Goal: Task Accomplishment & Management: Manage account settings

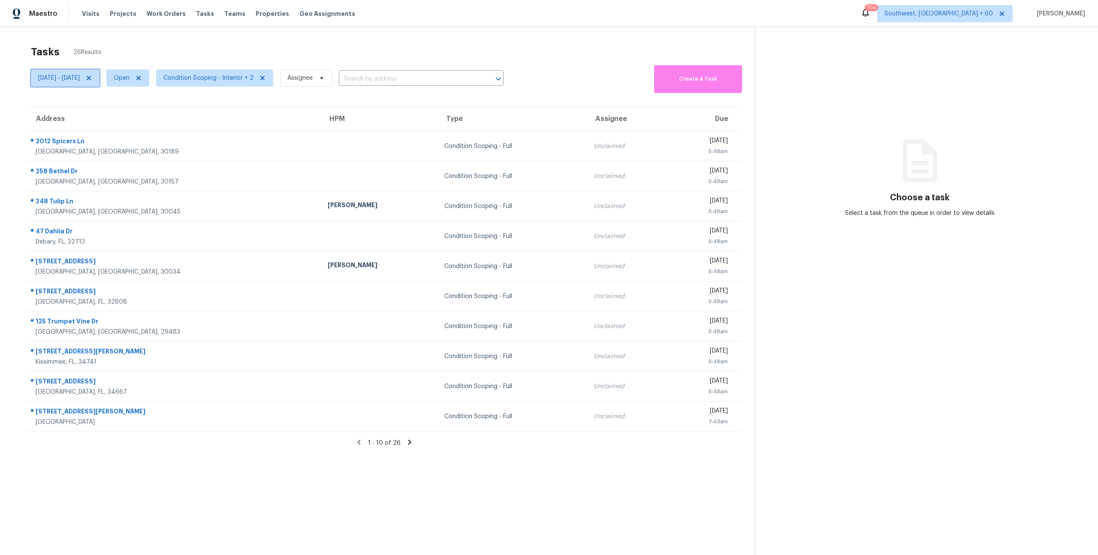
click at [91, 78] on icon at bounding box center [89, 78] width 4 height 4
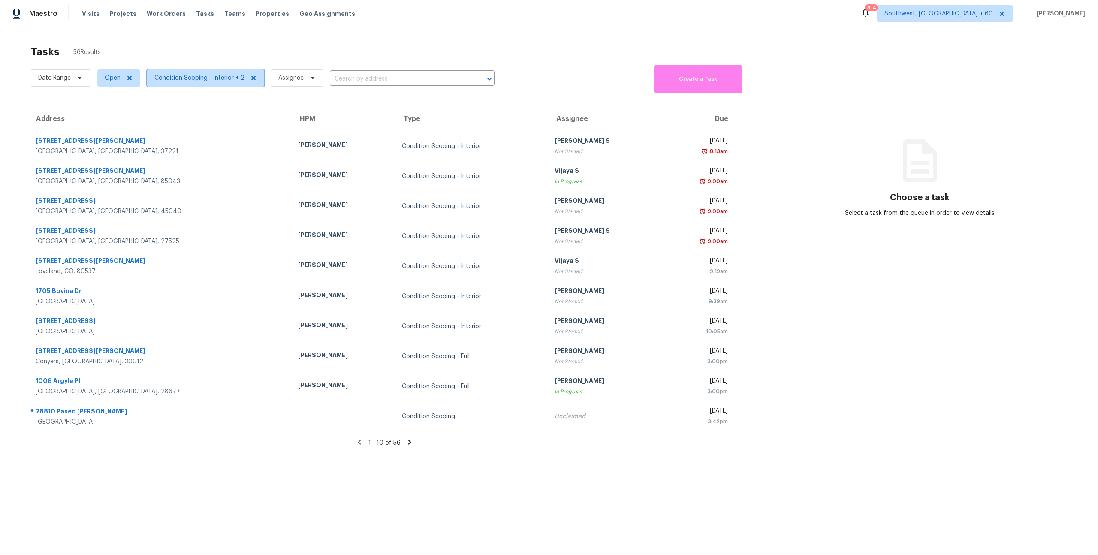
click at [176, 80] on span "Condition Scoping - Interior + 2" at bounding box center [199, 78] width 90 height 9
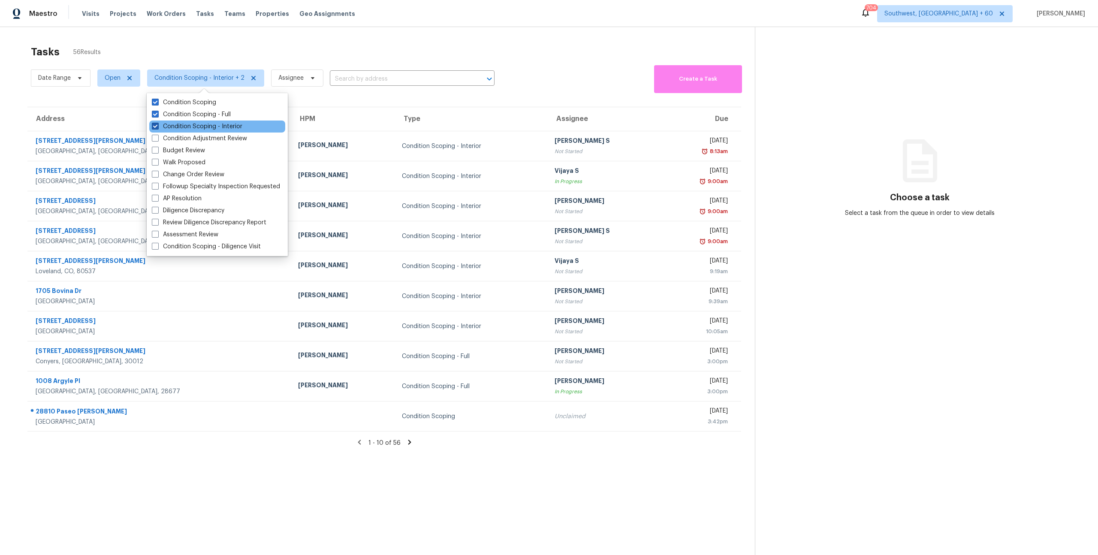
click at [190, 125] on label "Condition Scoping - Interior" at bounding box center [197, 126] width 91 height 9
click at [157, 125] on input "Condition Scoping - Interior" at bounding box center [155, 125] width 6 height 6
checkbox input "false"
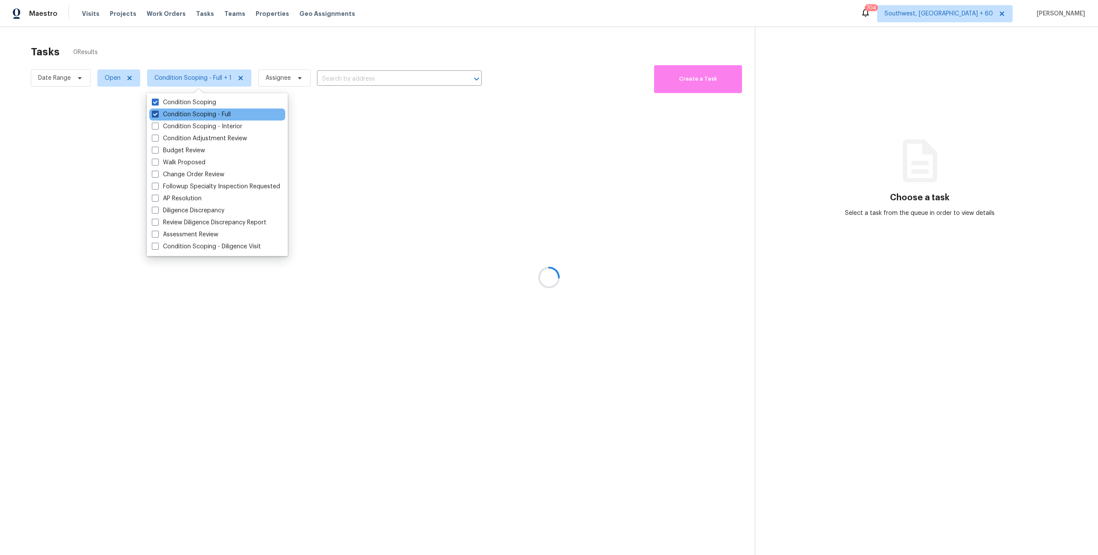
click at [186, 115] on label "Condition Scoping - Full" at bounding box center [191, 114] width 79 height 9
click at [157, 115] on input "Condition Scoping - Full" at bounding box center [155, 113] width 6 height 6
checkbox input "false"
click at [112, 79] on div at bounding box center [549, 277] width 1098 height 555
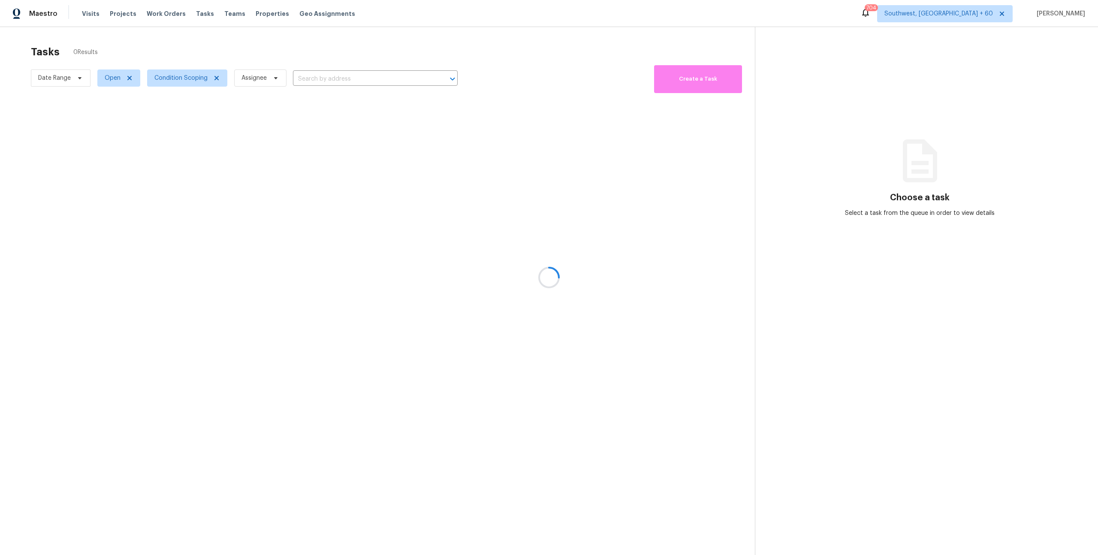
click at [110, 80] on div at bounding box center [549, 277] width 1098 height 555
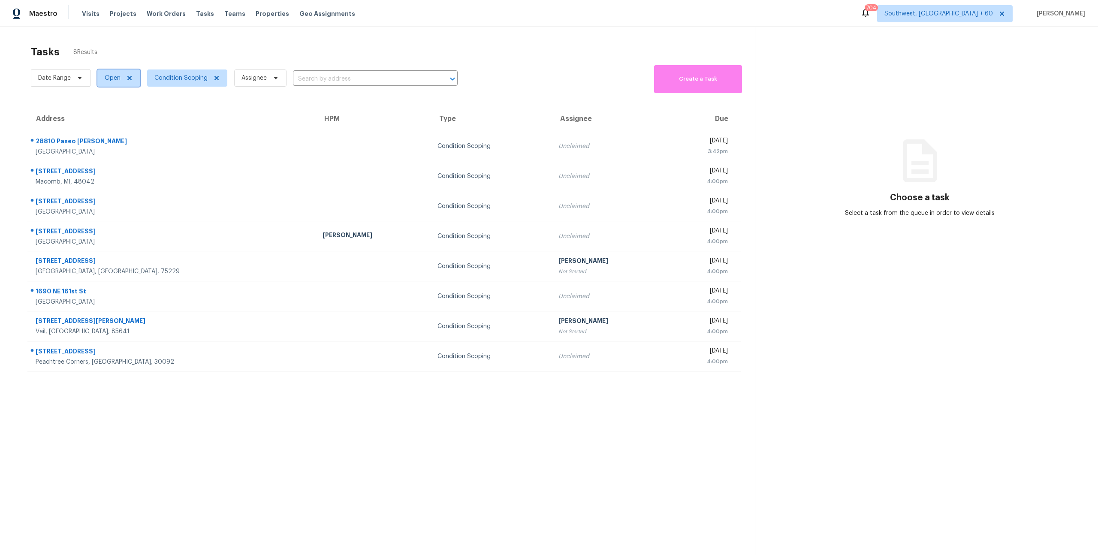
click at [110, 80] on span "Open" at bounding box center [113, 78] width 16 height 9
click at [119, 115] on label "Closed" at bounding box center [117, 114] width 31 height 9
click at [108, 115] on input "Closed" at bounding box center [105, 113] width 6 height 6
checkbox input "true"
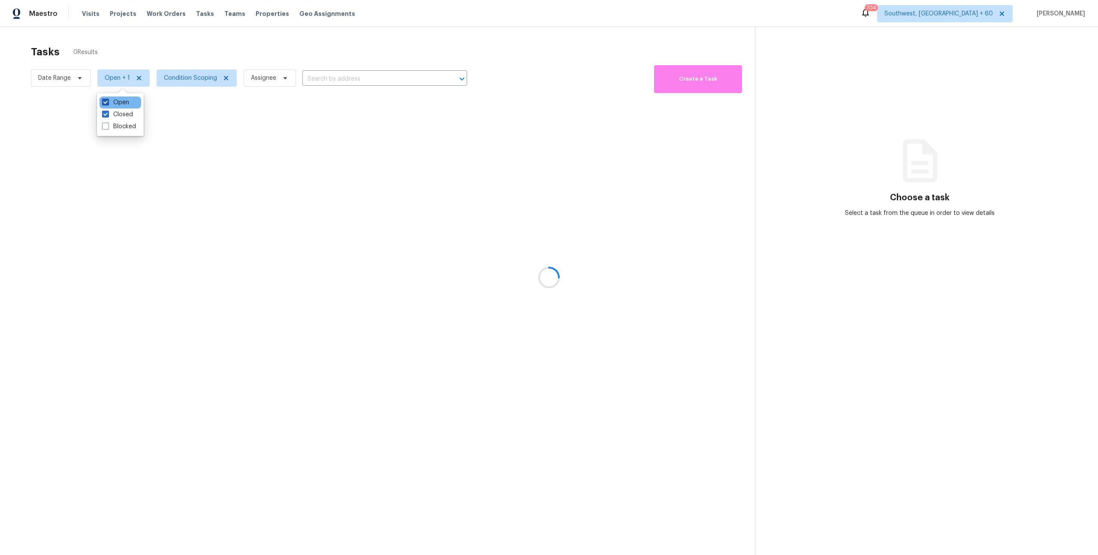
click at [118, 103] on label "Open" at bounding box center [115, 102] width 27 height 9
click at [108, 103] on input "Open" at bounding box center [105, 101] width 6 height 6
checkbox input "false"
click at [108, 42] on div at bounding box center [549, 277] width 1098 height 555
click at [68, 81] on div at bounding box center [549, 277] width 1098 height 555
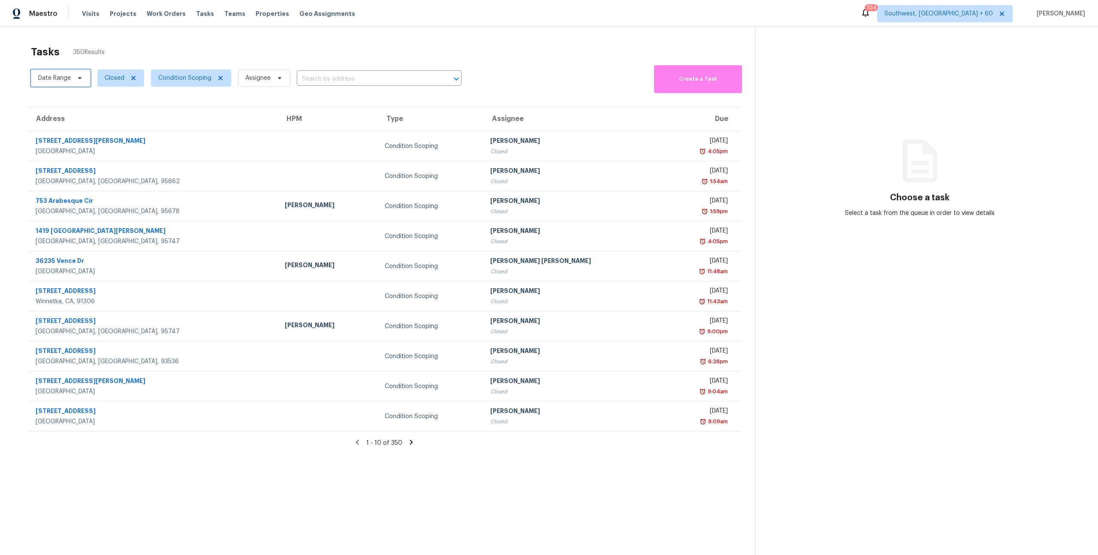
click at [74, 78] on span at bounding box center [78, 78] width 9 height 7
click at [63, 103] on input "text" at bounding box center [78, 106] width 84 height 17
select select "9"
select select "2025"
select select "10"
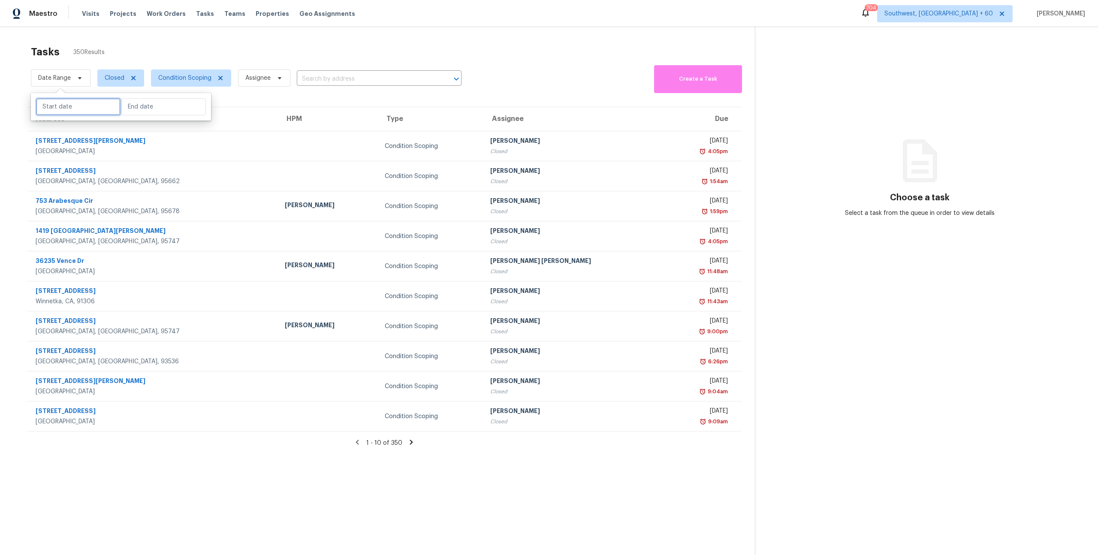
select select "2025"
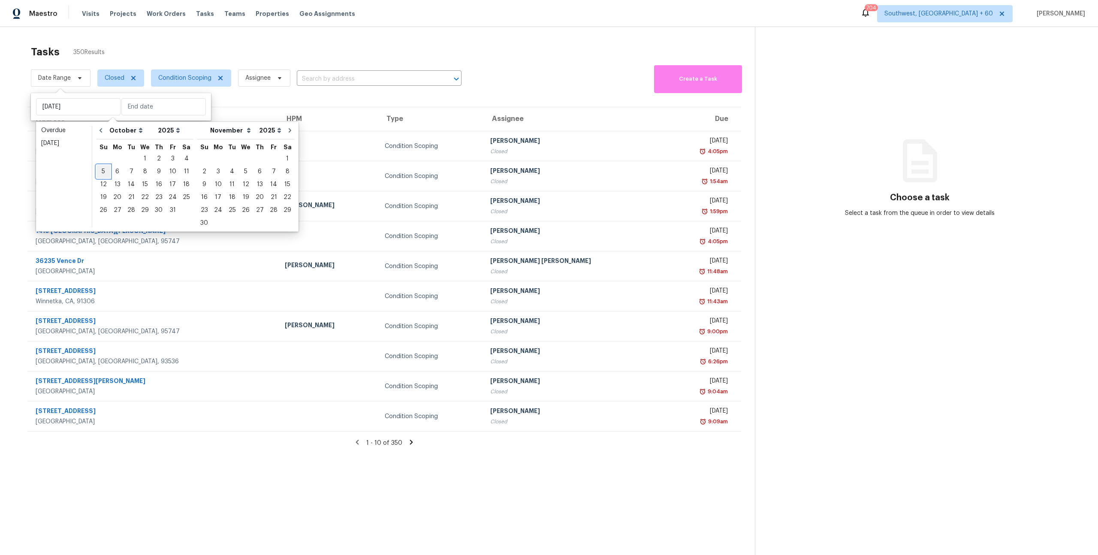
click at [102, 171] on div "5" at bounding box center [104, 172] width 14 height 12
type input "Sun, Oct 05"
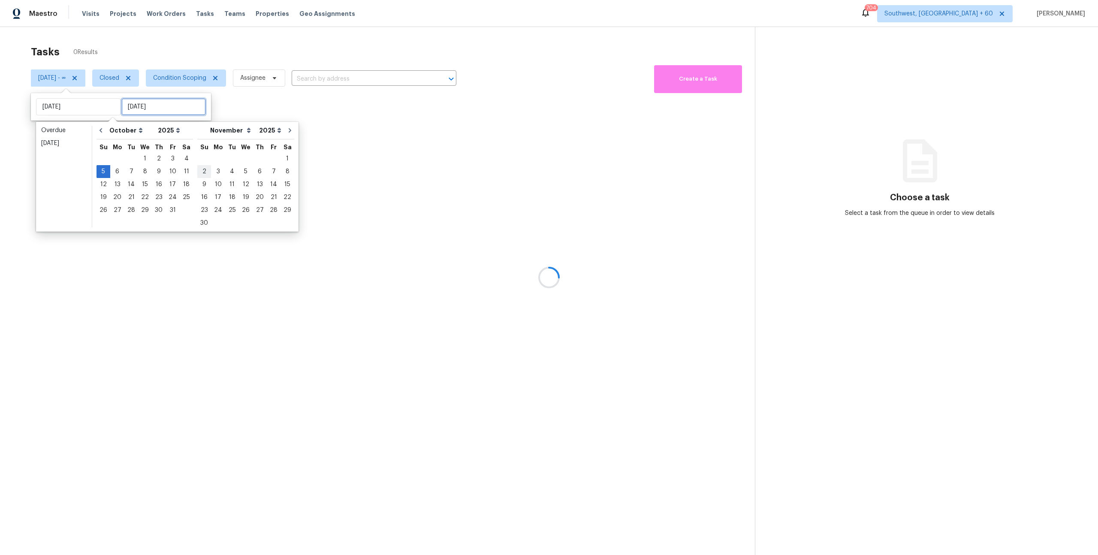
type input "Sun, Nov 02"
click at [181, 170] on div "11" at bounding box center [186, 172] width 13 height 12
type input "Sat, Oct 11"
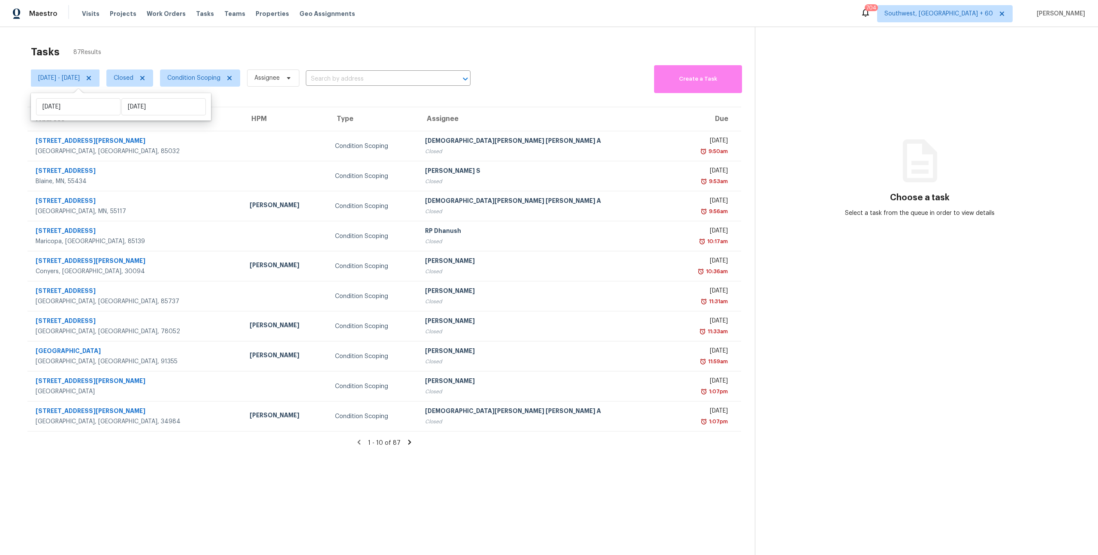
click at [178, 45] on div "Tasks 87 Results" at bounding box center [393, 52] width 724 height 22
click at [133, 81] on span "Closed" at bounding box center [124, 78] width 20 height 9
click at [152, 110] on label "Open" at bounding box center [151, 114] width 27 height 9
click at [144, 110] on input "Open" at bounding box center [141, 113] width 6 height 6
checkbox input "true"
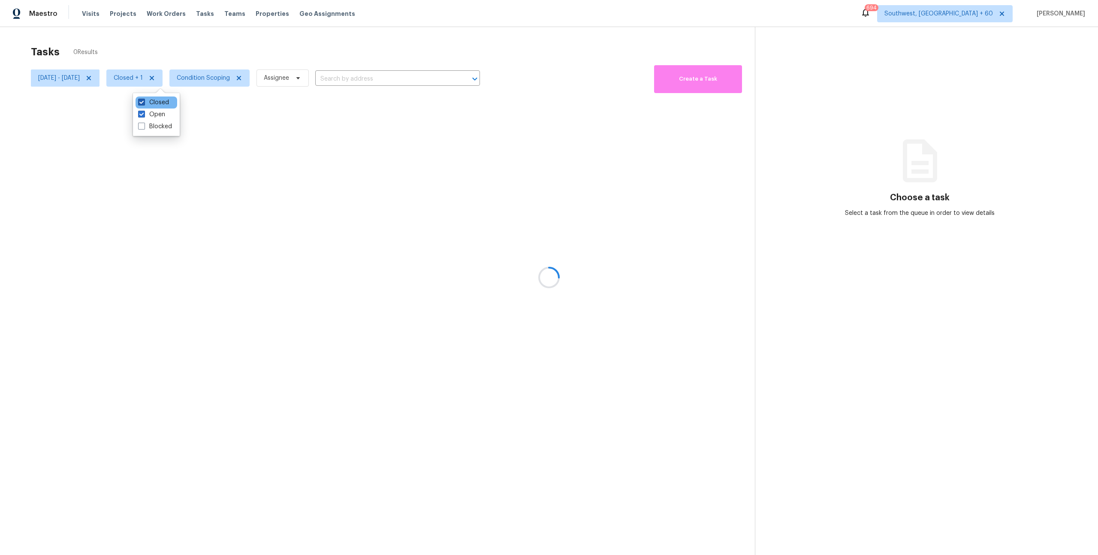
click at [152, 100] on label "Closed" at bounding box center [153, 102] width 31 height 9
click at [144, 100] on input "Closed" at bounding box center [141, 101] width 6 height 6
checkbox input "false"
click at [72, 76] on span "Sun, Oct 05 - Sat, Oct 11" at bounding box center [59, 78] width 42 height 9
click at [80, 109] on input "Sun, Oct 05" at bounding box center [78, 106] width 84 height 17
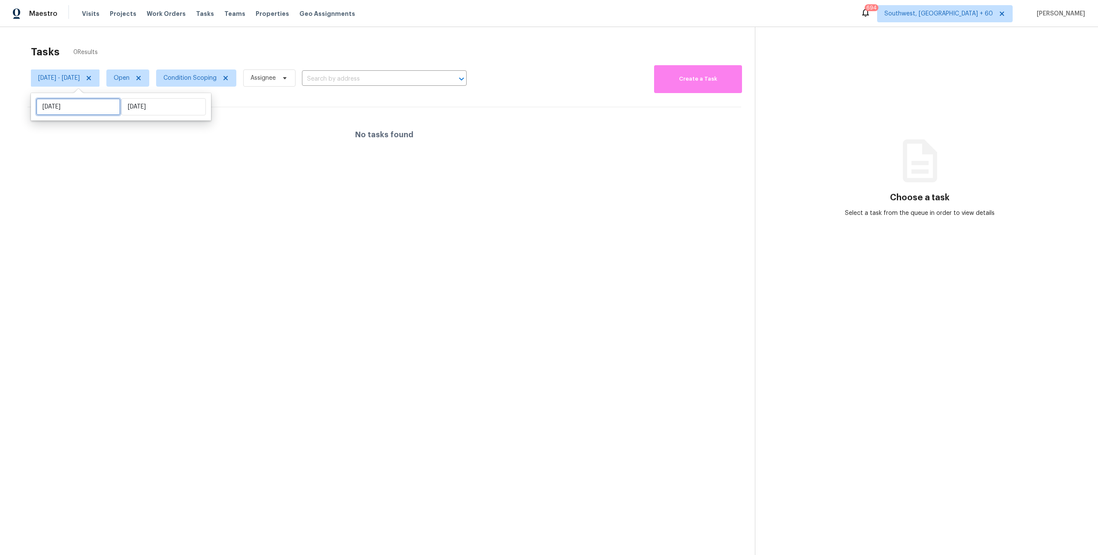
select select "9"
select select "2025"
select select "10"
select select "2025"
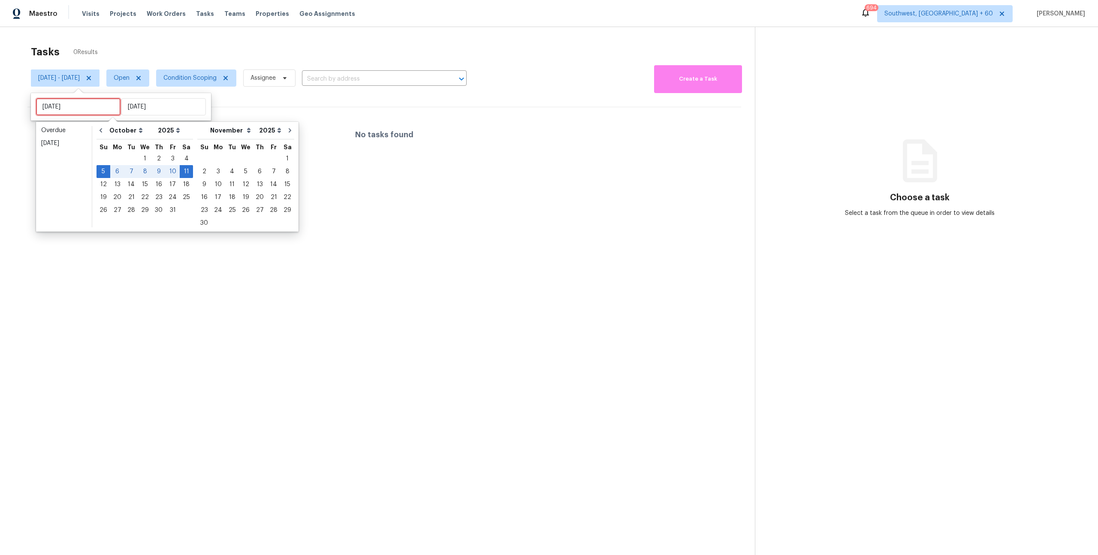
type input "Wed, Oct 15"
type input "Sun, Oct 05"
type input "Sat, Oct 11"
type input "Fri, Oct 31"
click at [155, 184] on div "16" at bounding box center [159, 184] width 14 height 12
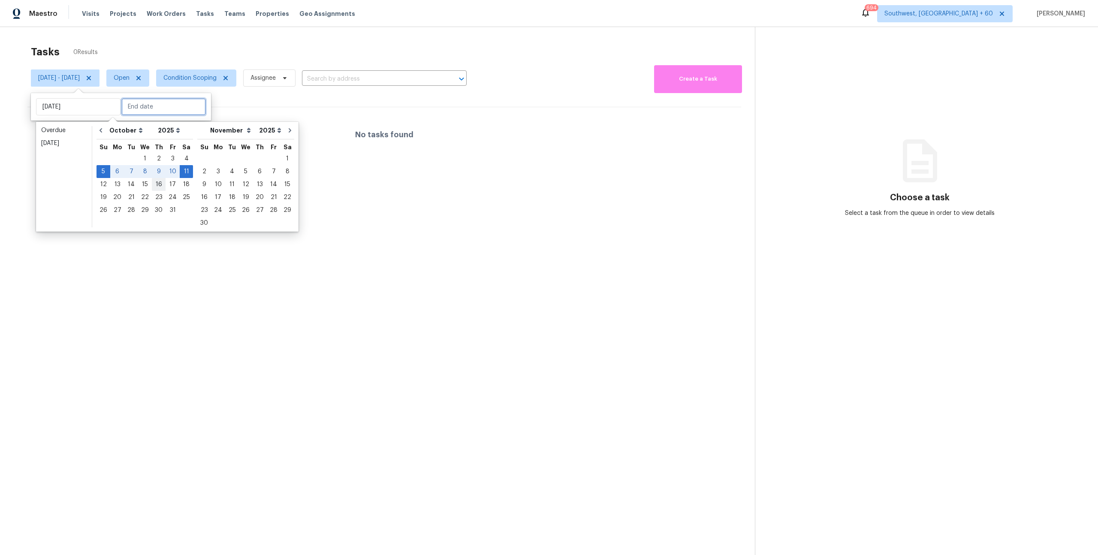
type input "Thu, Oct 16"
type input "Sat, Oct 11"
click at [155, 184] on div "16" at bounding box center [159, 184] width 14 height 12
type input "Thu, Oct 16"
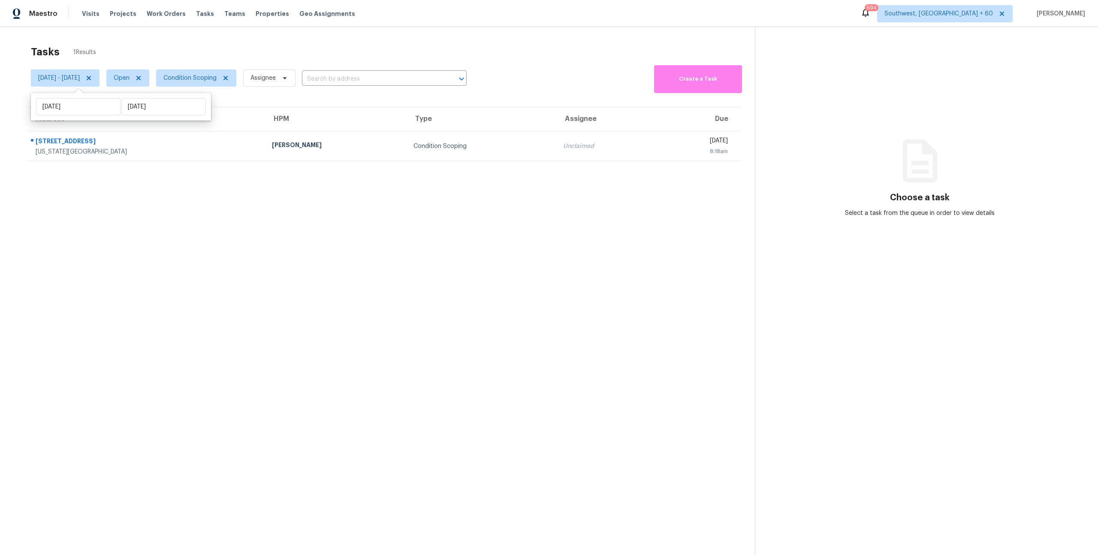
click at [160, 42] on div "Tasks 1 Results" at bounding box center [393, 52] width 724 height 22
click at [210, 78] on span "Condition Scoping" at bounding box center [189, 78] width 53 height 9
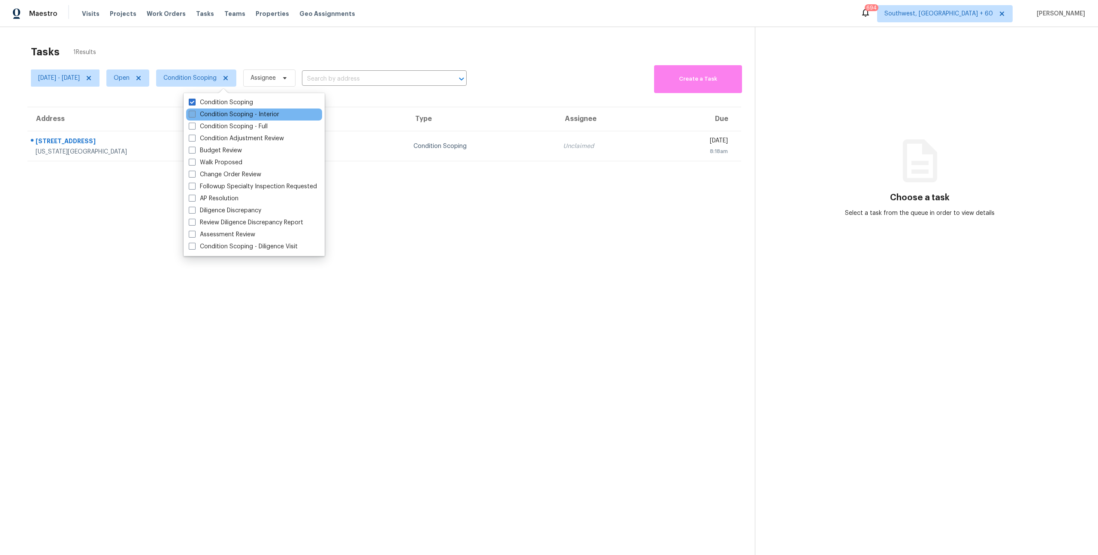
click at [220, 116] on label "Condition Scoping - Interior" at bounding box center [234, 114] width 91 height 9
click at [194, 116] on input "Condition Scoping - Interior" at bounding box center [192, 113] width 6 height 6
checkbox input "true"
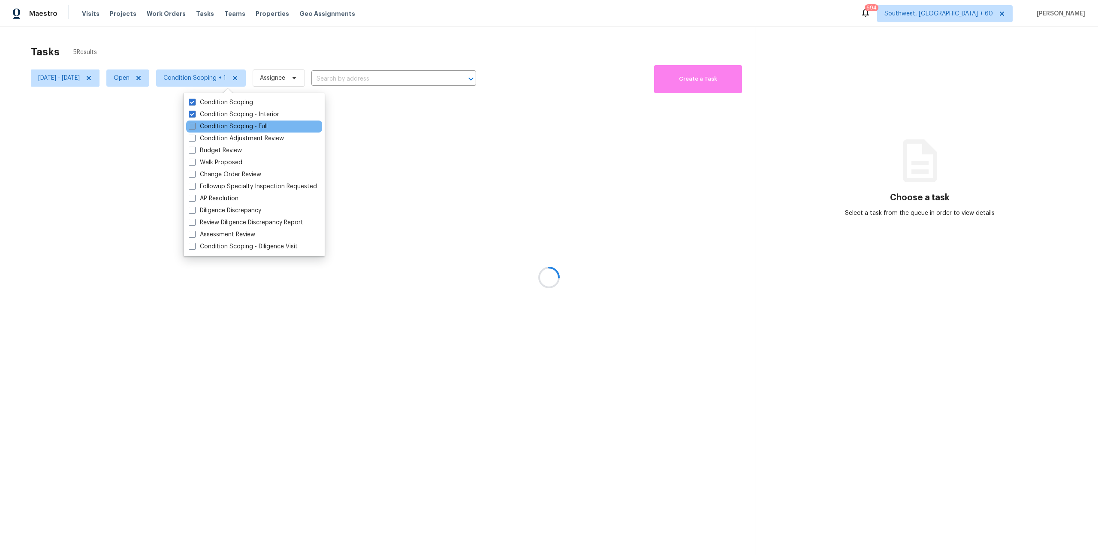
click at [220, 127] on label "Condition Scoping - Full" at bounding box center [228, 126] width 79 height 9
click at [194, 127] on input "Condition Scoping - Full" at bounding box center [192, 125] width 6 height 6
checkbox input "true"
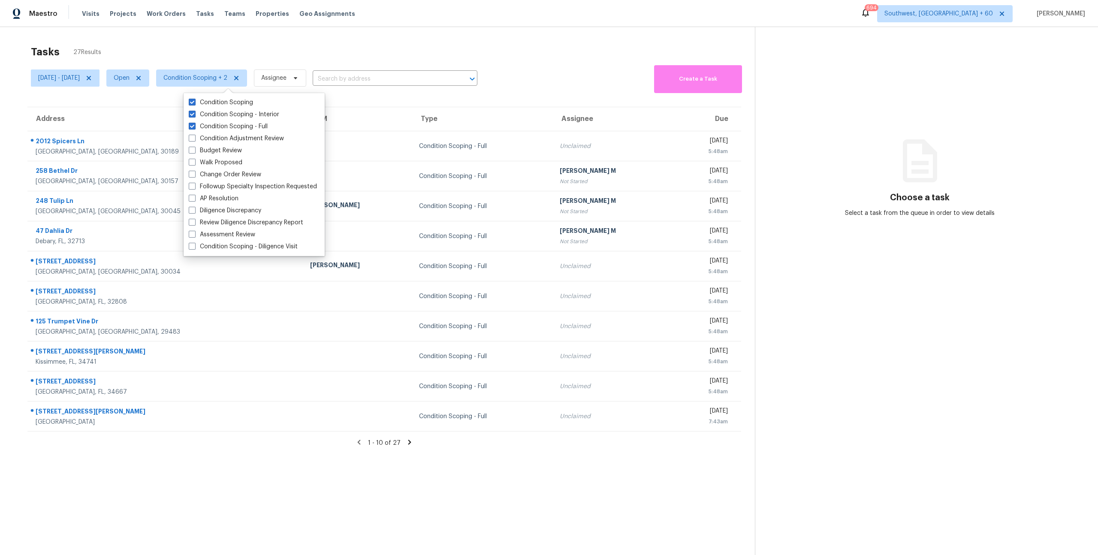
click at [170, 51] on div "Tasks 27 Results" at bounding box center [393, 52] width 724 height 22
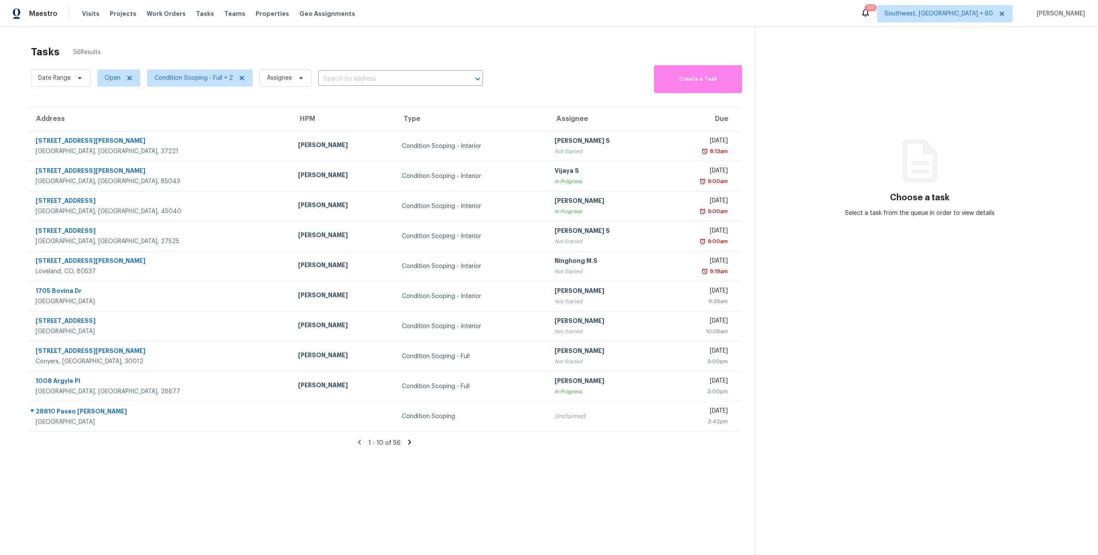
click at [123, 54] on div "Tasks 56 Results" at bounding box center [393, 52] width 724 height 22
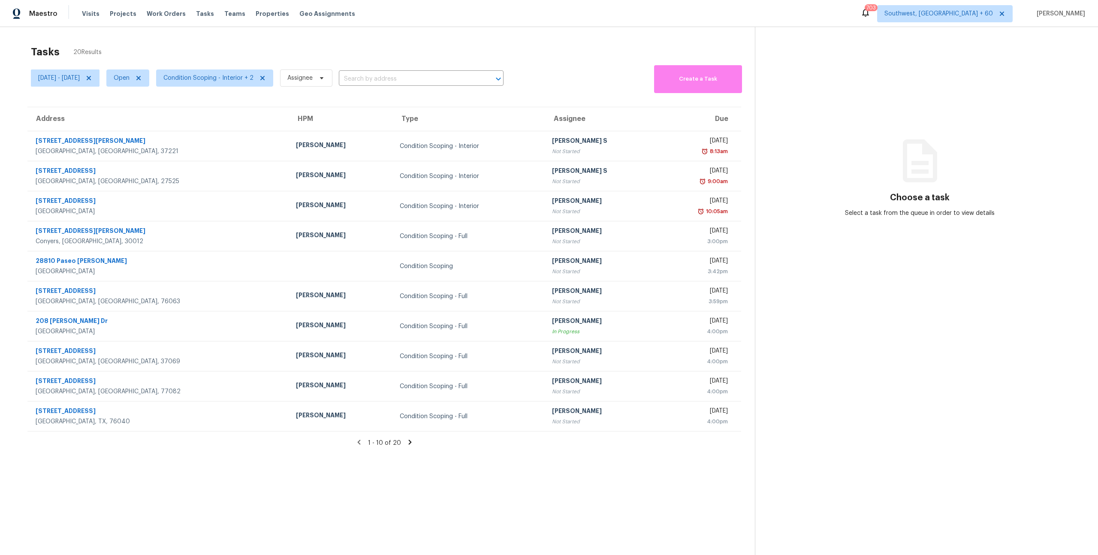
click at [103, 42] on div "Tasks 20 Results" at bounding box center [393, 52] width 724 height 22
click at [408, 444] on icon at bounding box center [409, 442] width 3 height 5
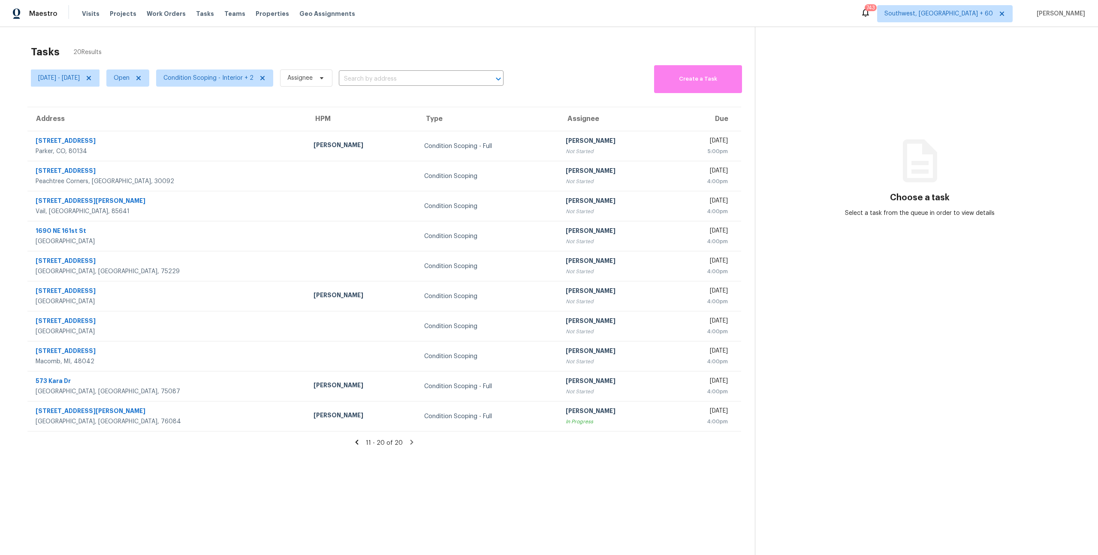
click at [135, 36] on div "Tasks 20 Results Mon, Oct 13 - Wed, Oct 15 Open Condition Scoping - Interior + …" at bounding box center [549, 304] width 1098 height 555
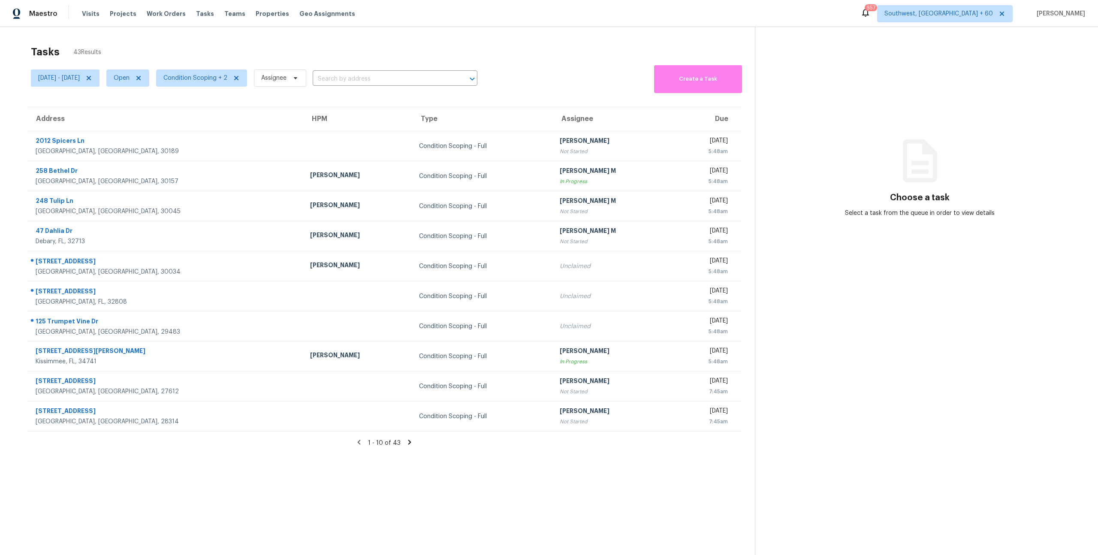
click at [206, 51] on div "Tasks 43 Results" at bounding box center [393, 52] width 724 height 22
click at [410, 444] on icon at bounding box center [410, 442] width 8 height 8
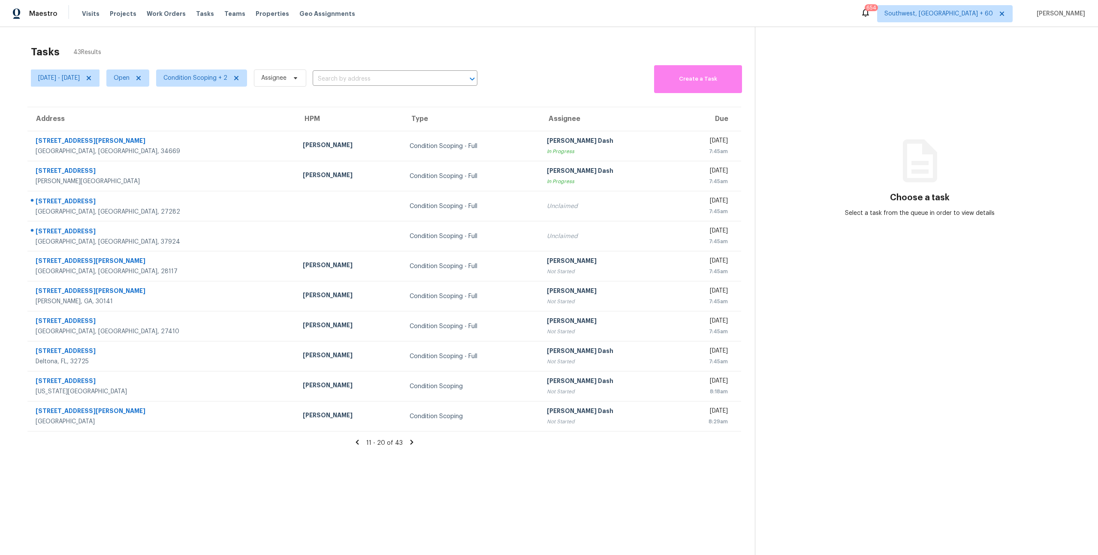
click at [410, 441] on icon at bounding box center [411, 442] width 3 height 5
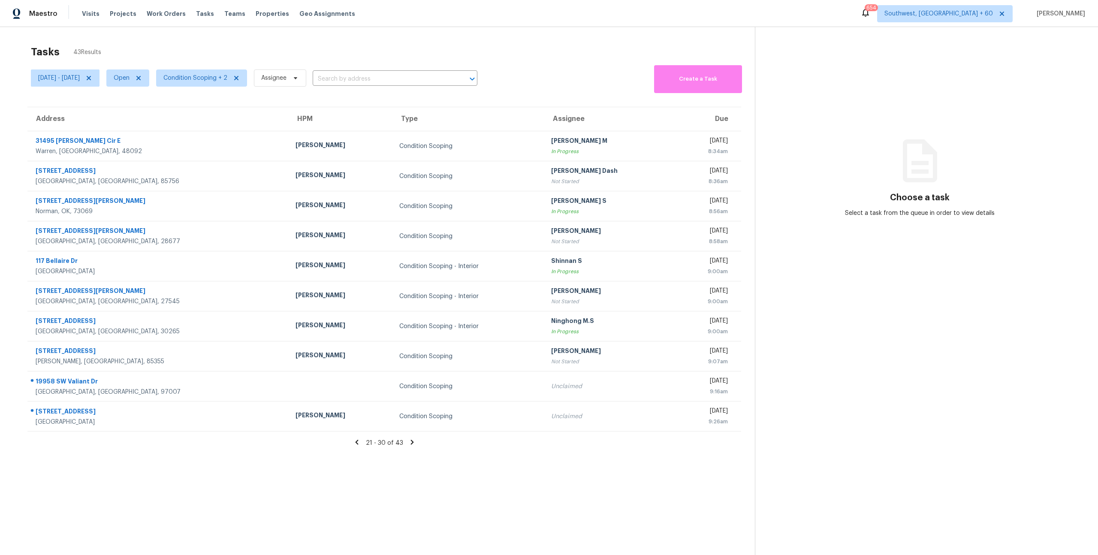
click at [414, 444] on icon at bounding box center [412, 442] width 8 height 8
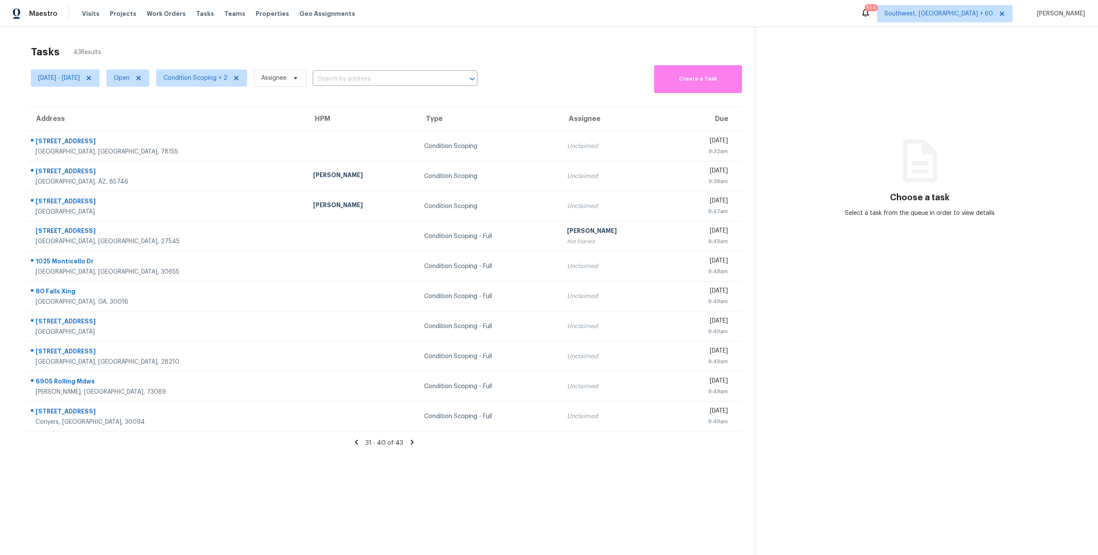
click at [411, 442] on icon at bounding box center [412, 442] width 3 height 5
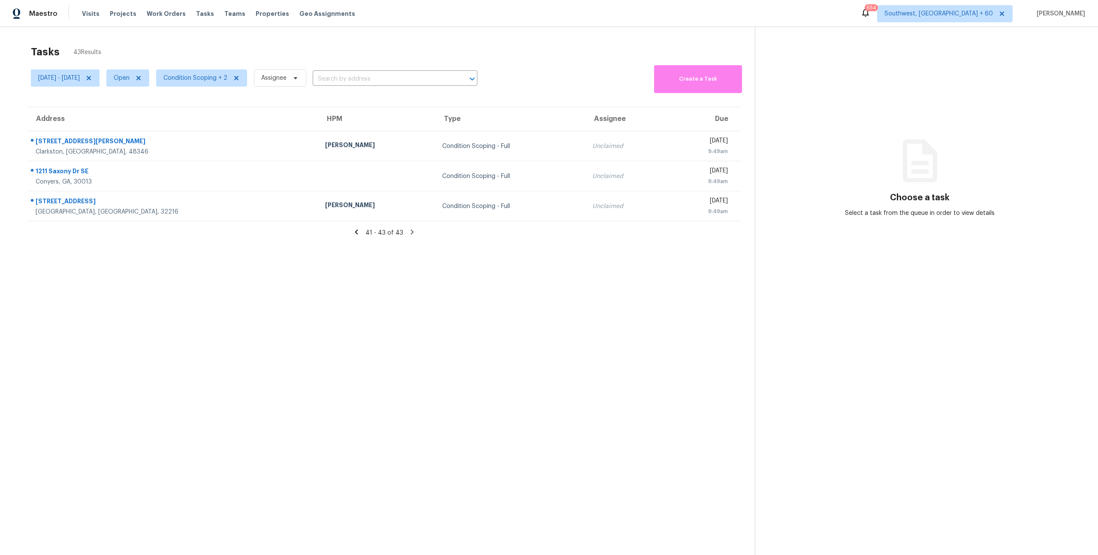
click at [356, 233] on icon at bounding box center [357, 232] width 8 height 8
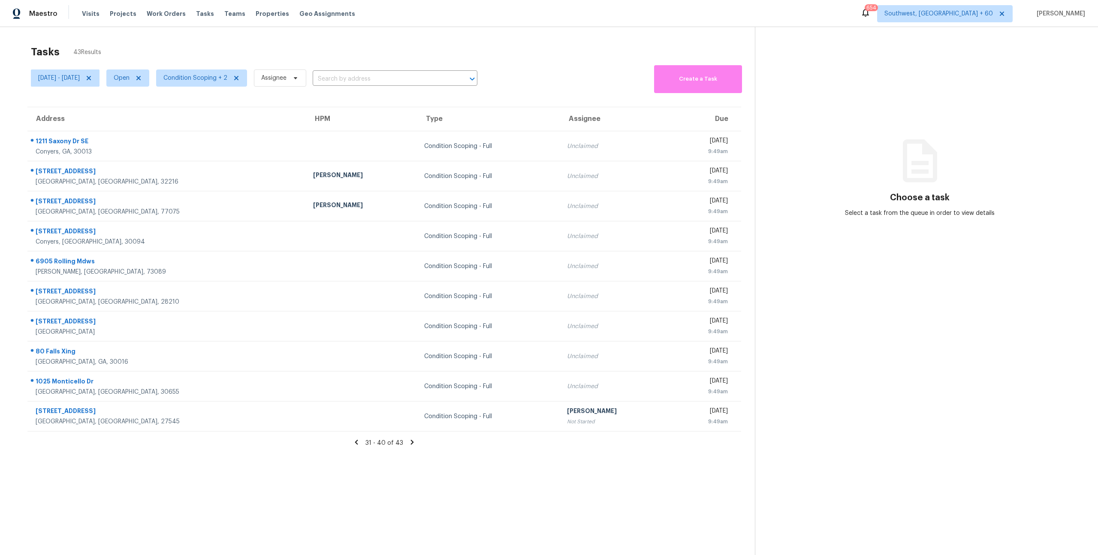
click at [358, 443] on icon at bounding box center [356, 442] width 3 height 5
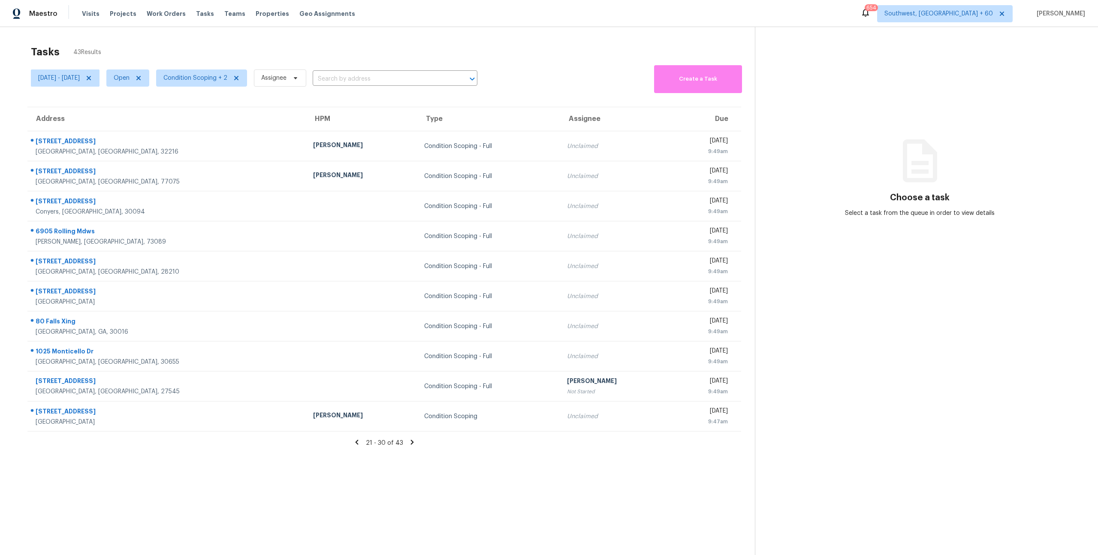
click at [358, 443] on icon at bounding box center [356, 442] width 3 height 5
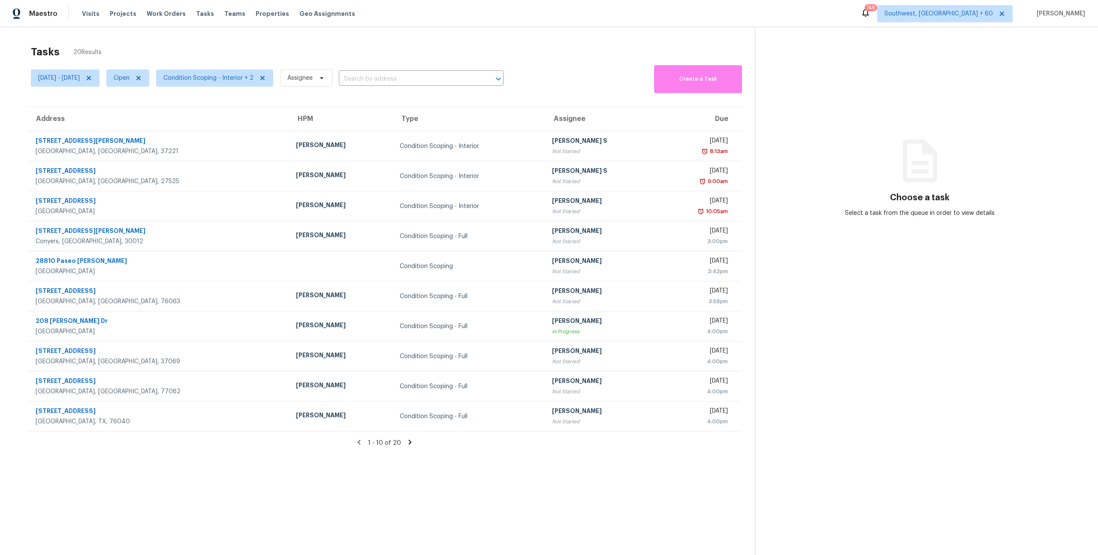
click at [408, 442] on icon at bounding box center [410, 442] width 8 height 8
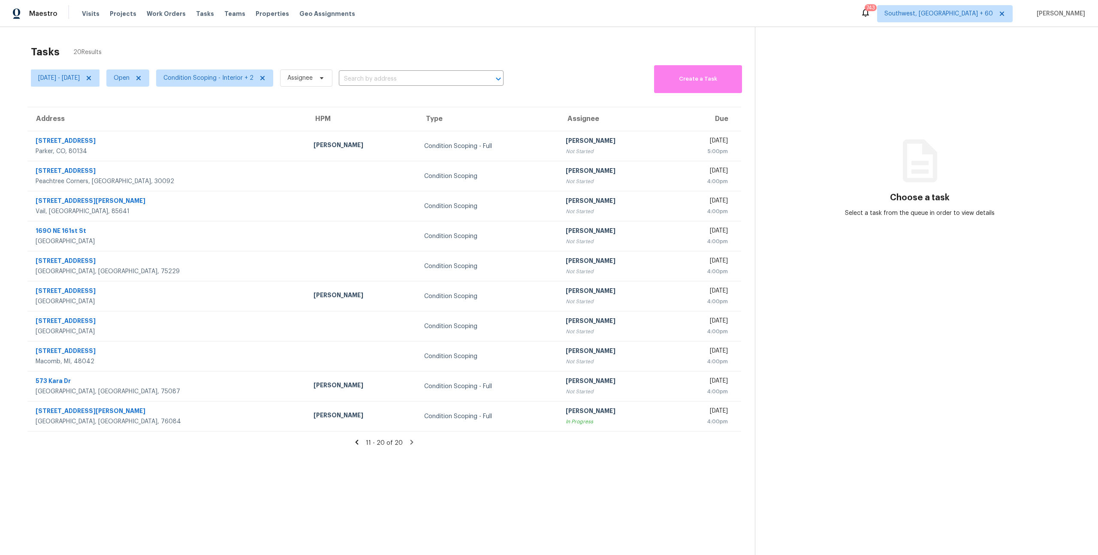
click at [410, 444] on icon at bounding box center [411, 442] width 3 height 5
click at [359, 444] on icon at bounding box center [357, 442] width 3 height 5
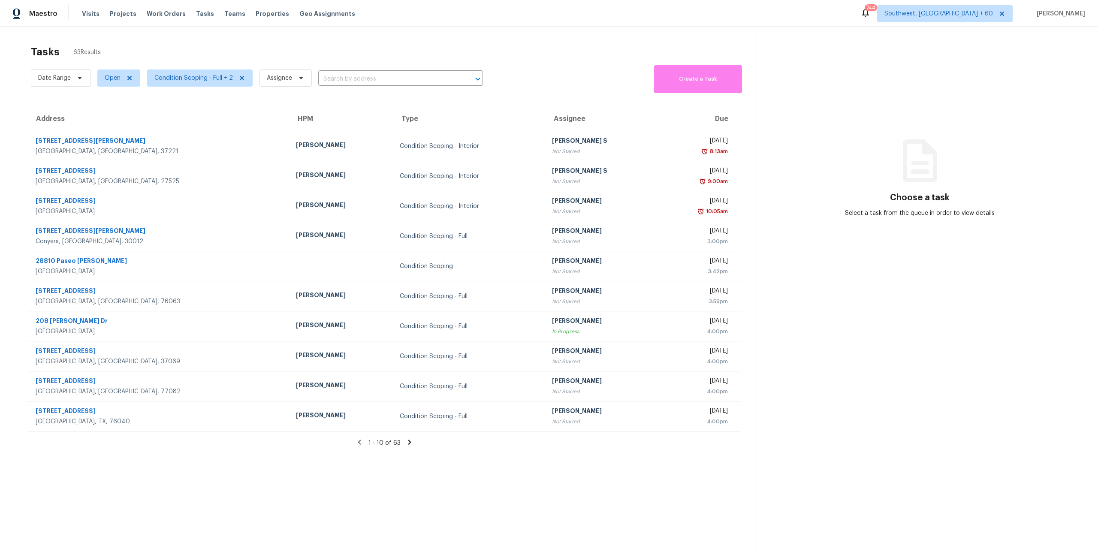
click at [106, 41] on div "Tasks 63 Results" at bounding box center [393, 52] width 724 height 22
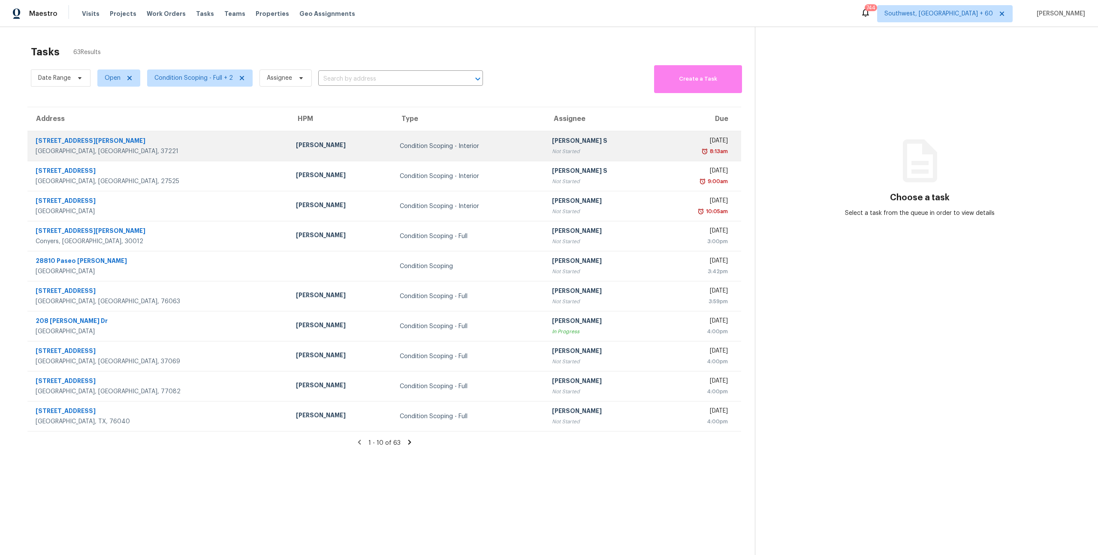
click at [425, 156] on td "Condition Scoping - Interior" at bounding box center [469, 146] width 152 height 30
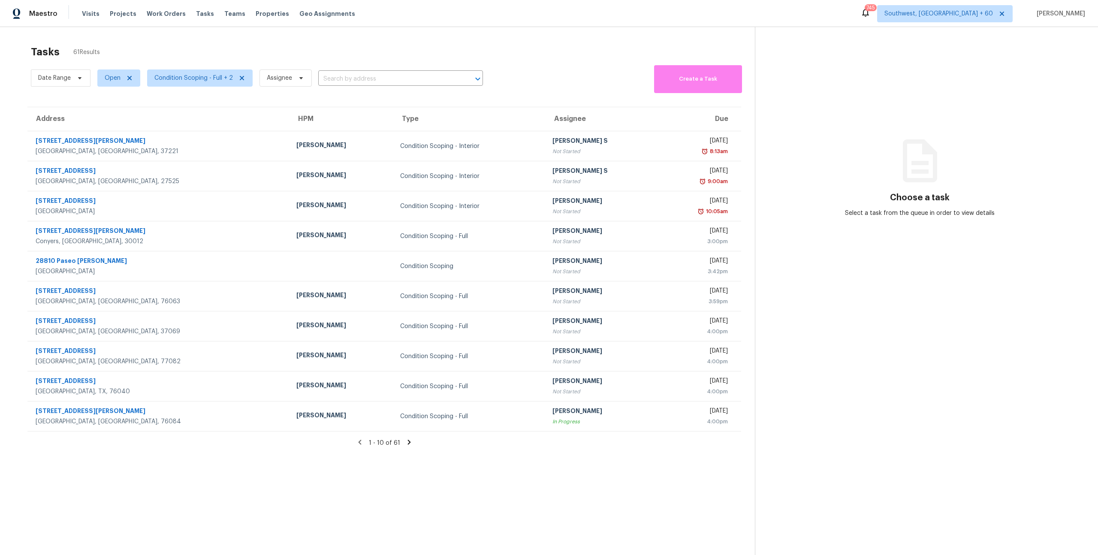
click at [409, 443] on icon at bounding box center [409, 442] width 8 height 8
